Goal: Obtain resource: Obtain resource

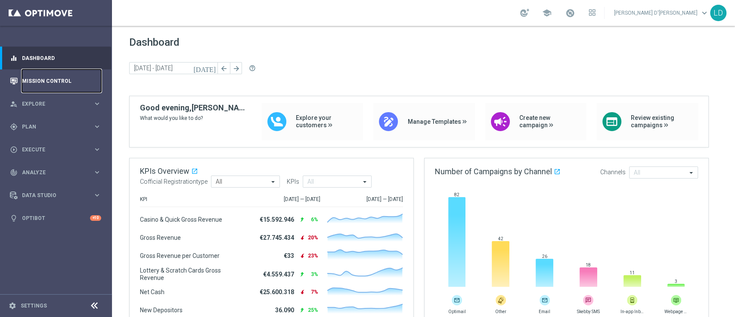
click at [61, 79] on link "Mission Control" at bounding box center [61, 80] width 79 height 23
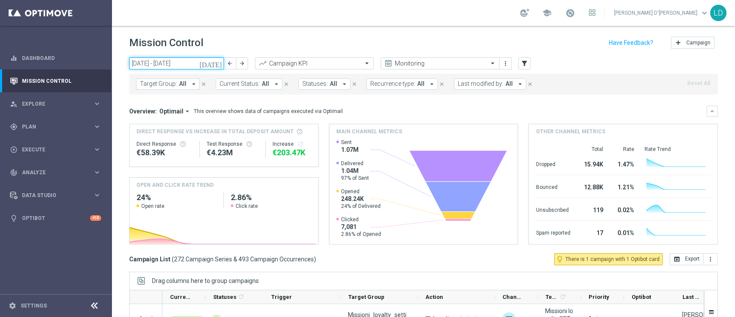
click at [139, 64] on input "29 Sep 2025 - 05 Oct 2025" at bounding box center [176, 63] width 95 height 12
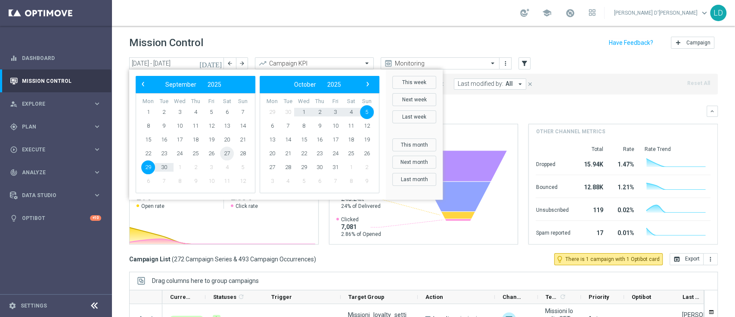
click at [225, 153] on span "27" at bounding box center [227, 153] width 14 height 14
type input "27 Sep 2025 - 27 Sep 2025"
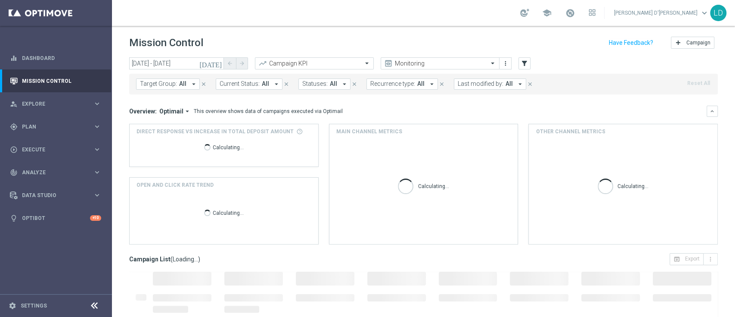
click at [506, 81] on span "All" at bounding box center [509, 83] width 7 height 7
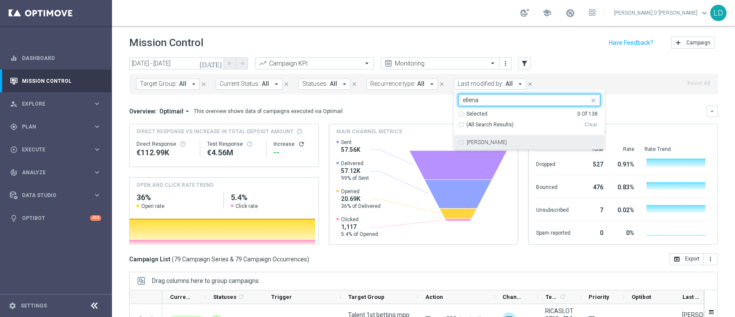
click at [458, 142] on div "Edoardo Ellena" at bounding box center [529, 142] width 142 height 14
type input "ellena"
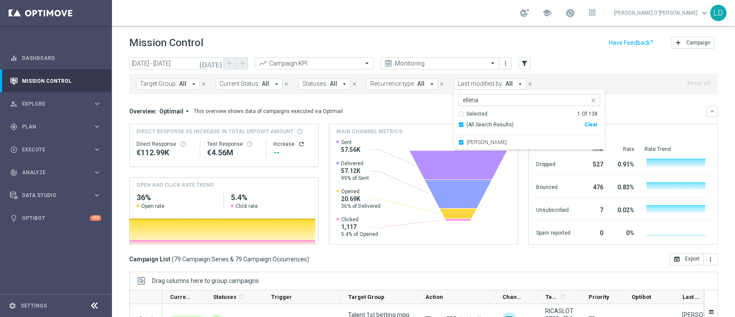
click at [626, 96] on mini-dashboard "Overview: Optimail arrow_drop_down This overview shows data of campaigns execut…" at bounding box center [423, 173] width 589 height 159
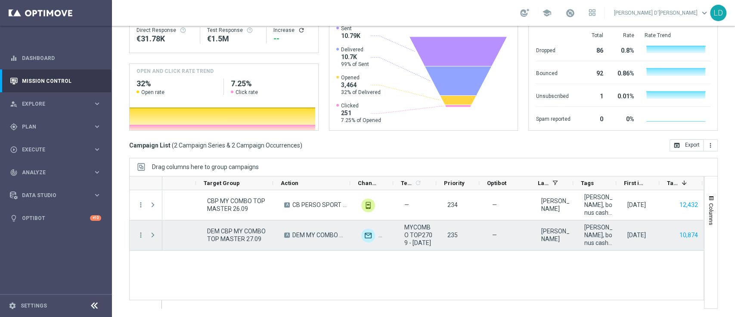
scroll to position [0, 194]
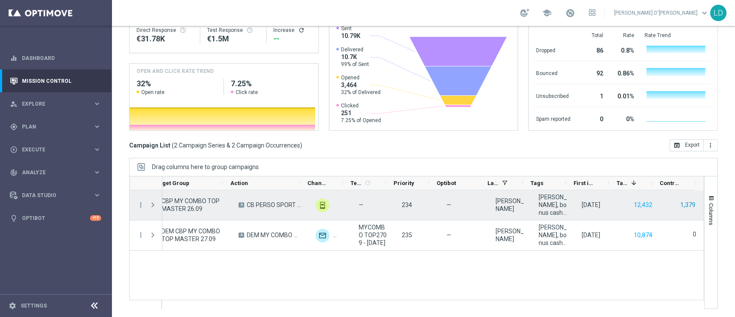
click at [680, 204] on button "1,379" at bounding box center [688, 204] width 17 height 11
click at [633, 202] on button "12,432" at bounding box center [643, 204] width 20 height 11
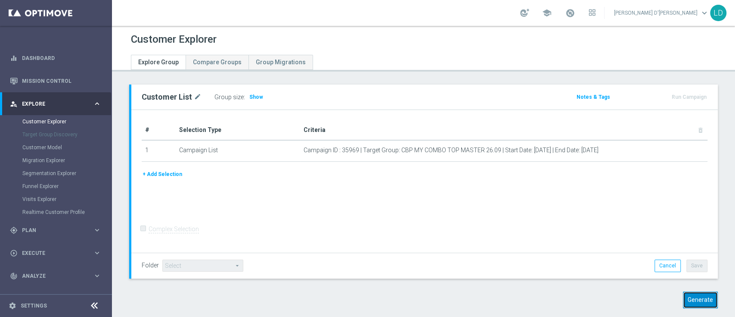
click at [688, 299] on button "Generate" at bounding box center [700, 299] width 35 height 17
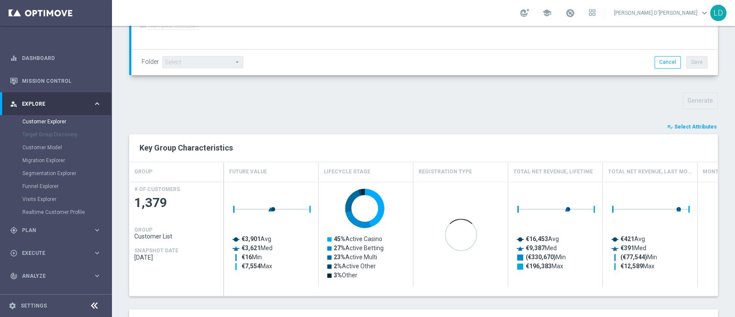
scroll to position [252, 0]
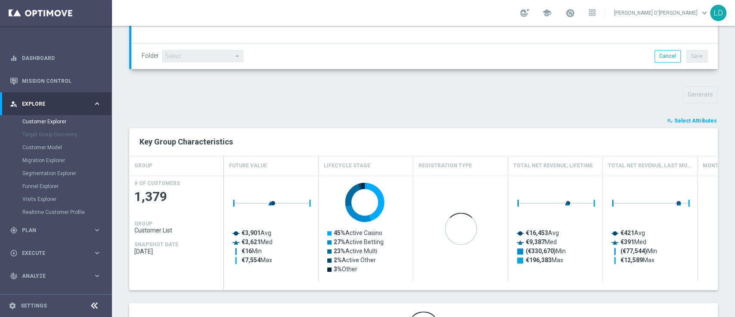
click at [678, 116] on button "playlist_add_check Select Attributes" at bounding box center [692, 120] width 52 height 9
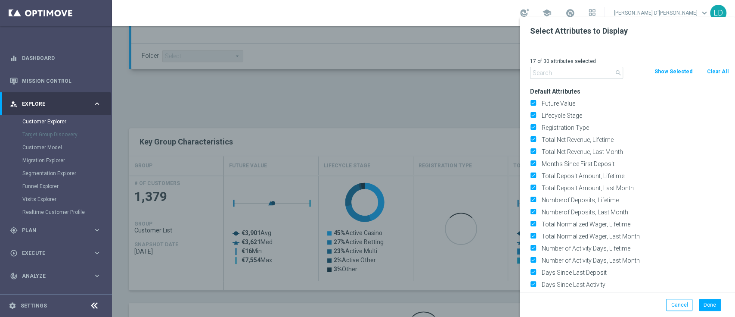
drag, startPoint x: 720, startPoint y: 68, endPoint x: 653, endPoint y: 74, distance: 67.0
click at [719, 68] on button "Clear All" at bounding box center [717, 71] width 23 height 9
checkbox input "false"
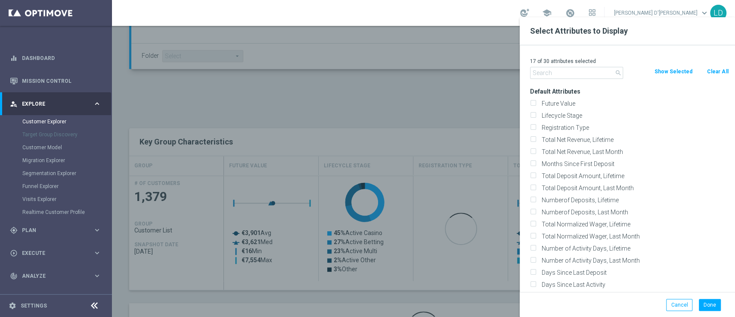
checkbox input "false"
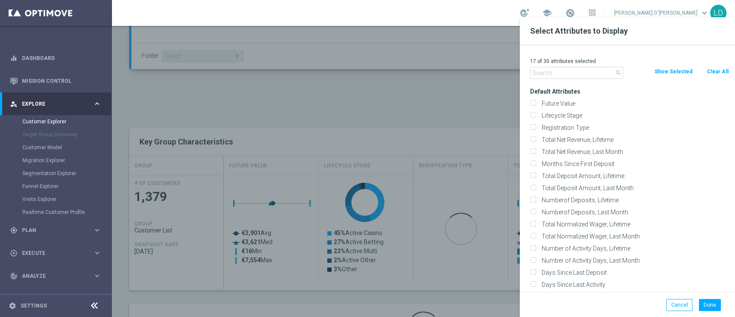
checkbox input "false"
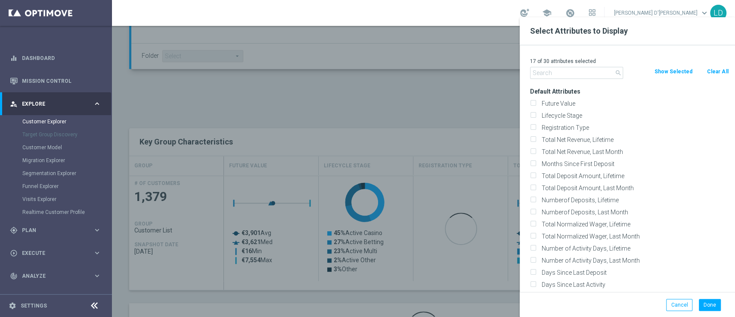
checkbox input "false"
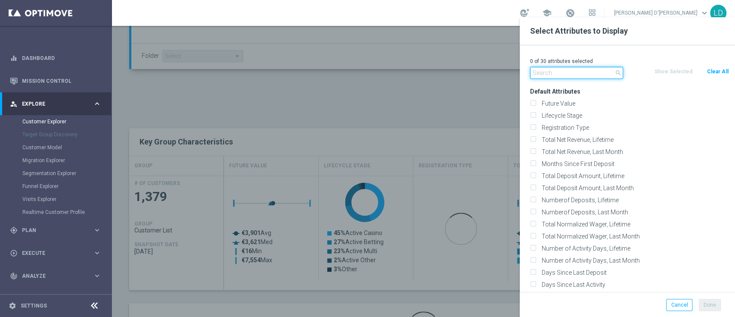
click at [562, 71] on input "text" at bounding box center [576, 73] width 93 height 12
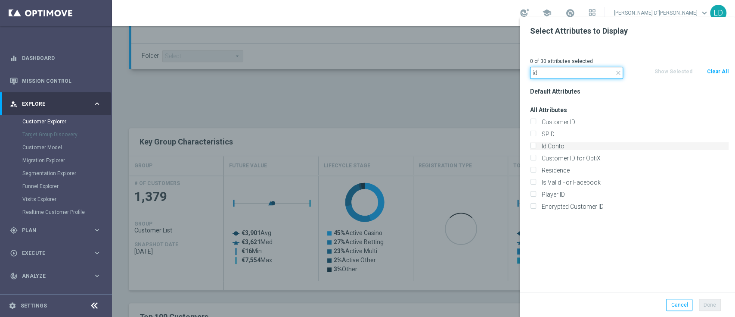
type input "id"
click at [539, 143] on label "Id Conto" at bounding box center [634, 146] width 190 height 8
click at [535, 144] on input "Id Conto" at bounding box center [533, 147] width 6 height 6
checkbox input "true"
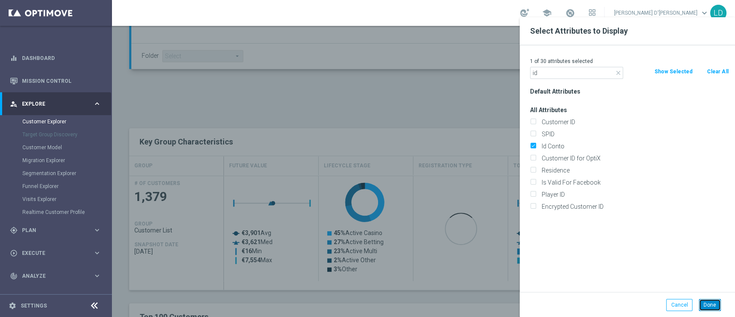
click at [704, 305] on button "Done" at bounding box center [710, 305] width 22 height 12
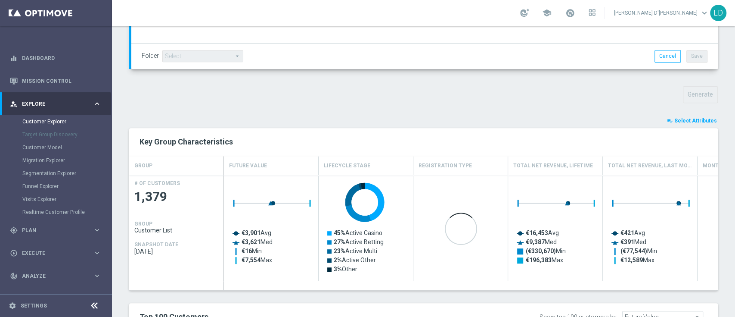
type input "Search"
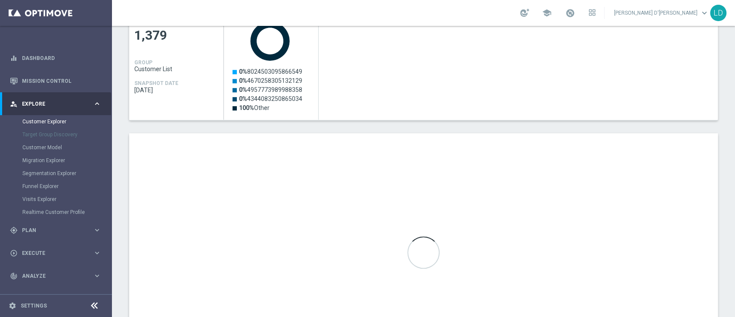
scroll to position [414, 0]
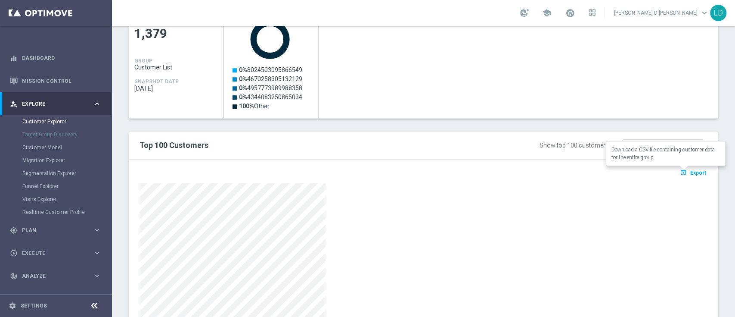
click at [692, 174] on span "Export" at bounding box center [699, 173] width 16 height 6
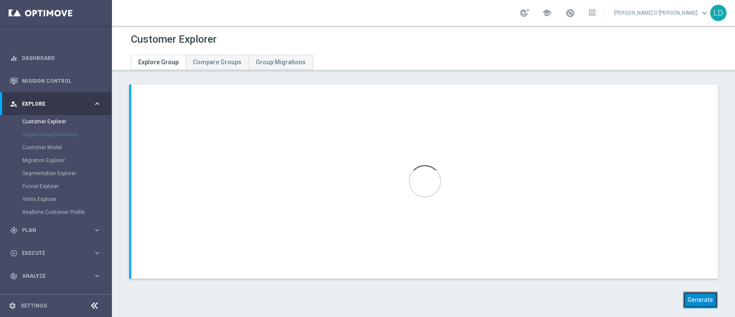
click at [697, 299] on button "Generate" at bounding box center [700, 299] width 35 height 17
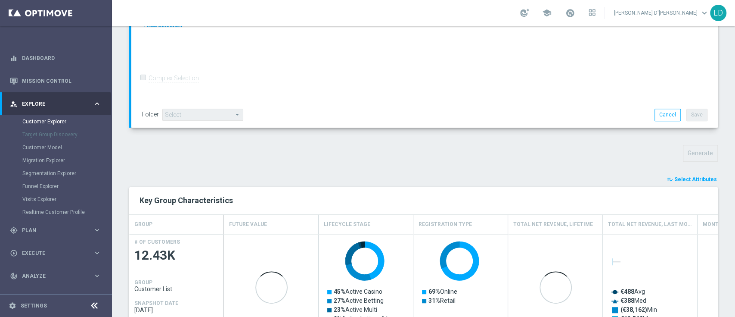
scroll to position [194, 0]
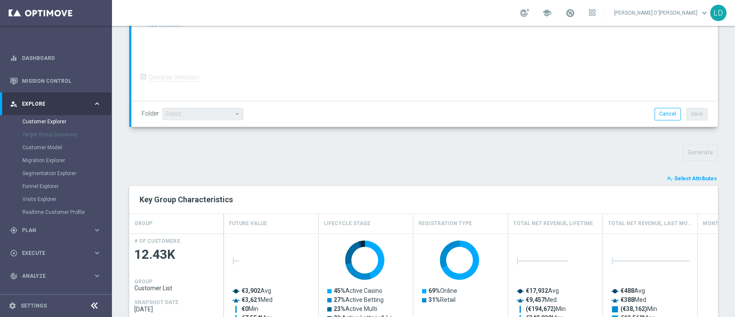
click at [679, 175] on span "Select Attributes" at bounding box center [696, 178] width 43 height 6
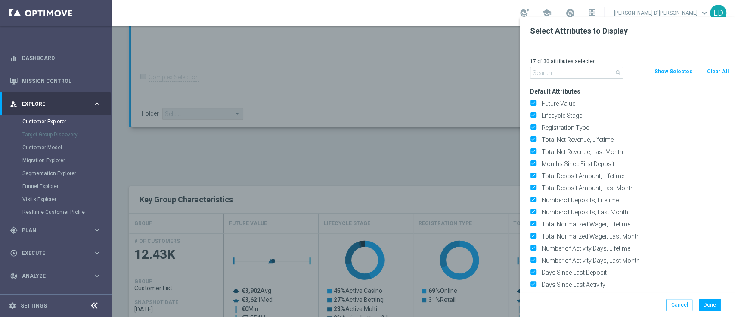
click at [723, 70] on button "Clear All" at bounding box center [717, 71] width 23 height 9
checkbox input "false"
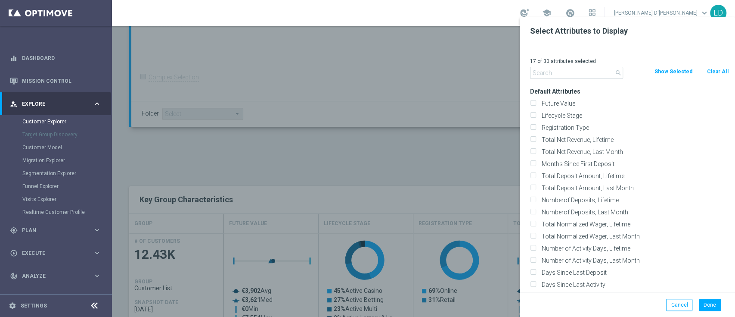
checkbox input "false"
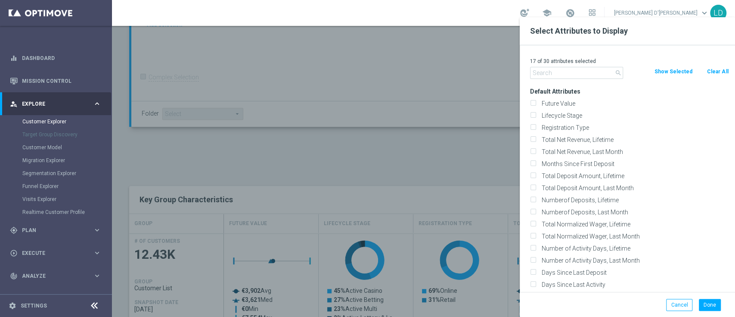
checkbox input "false"
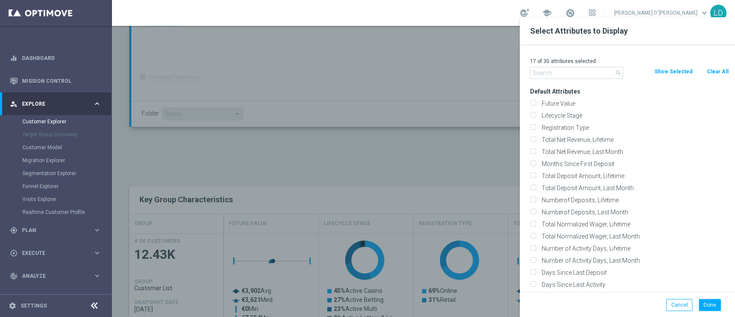
checkbox input "false"
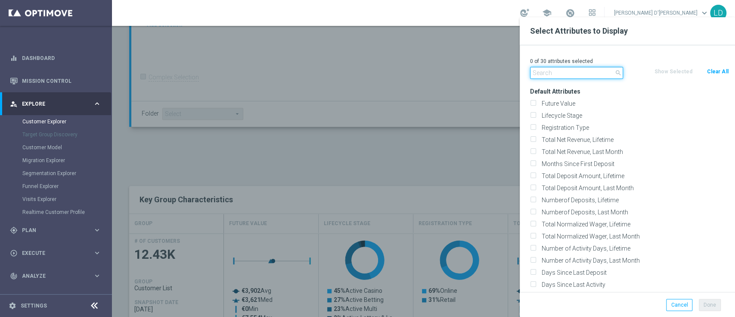
click at [565, 72] on input "text" at bounding box center [576, 73] width 93 height 12
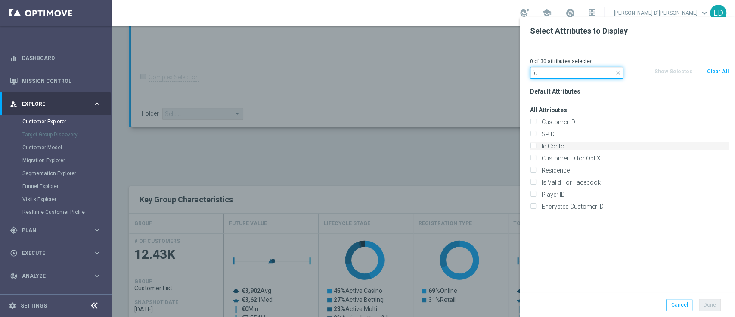
type input "id"
click at [535, 144] on input "Id Conto" at bounding box center [533, 147] width 6 height 6
checkbox input "true"
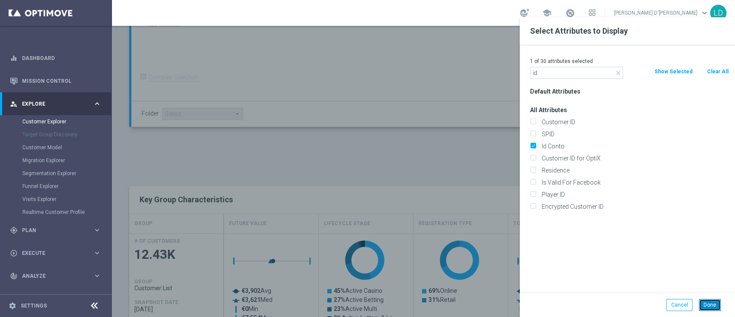
click at [709, 306] on button "Done" at bounding box center [710, 305] width 22 height 12
type input "Search"
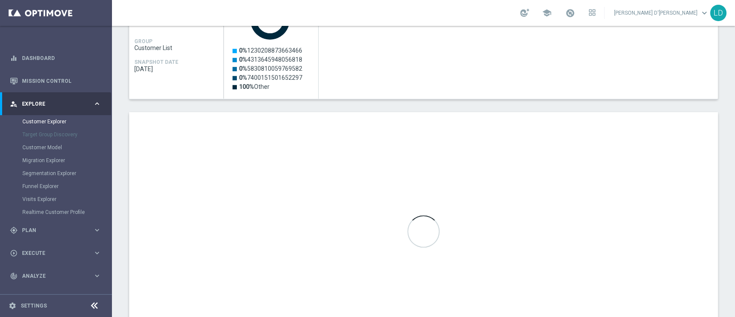
scroll to position [488, 0]
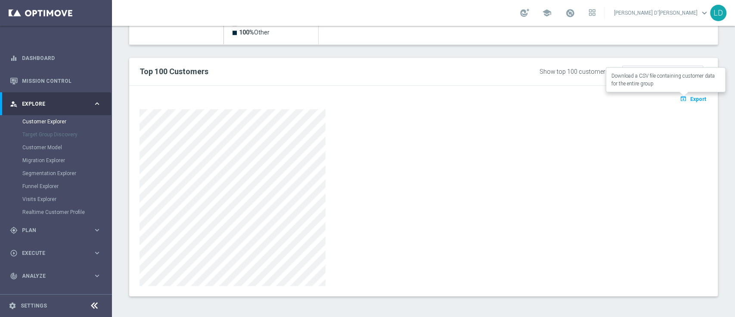
click at [691, 96] on span "Export" at bounding box center [699, 99] width 16 height 6
